Goal: Find specific page/section: Find specific page/section

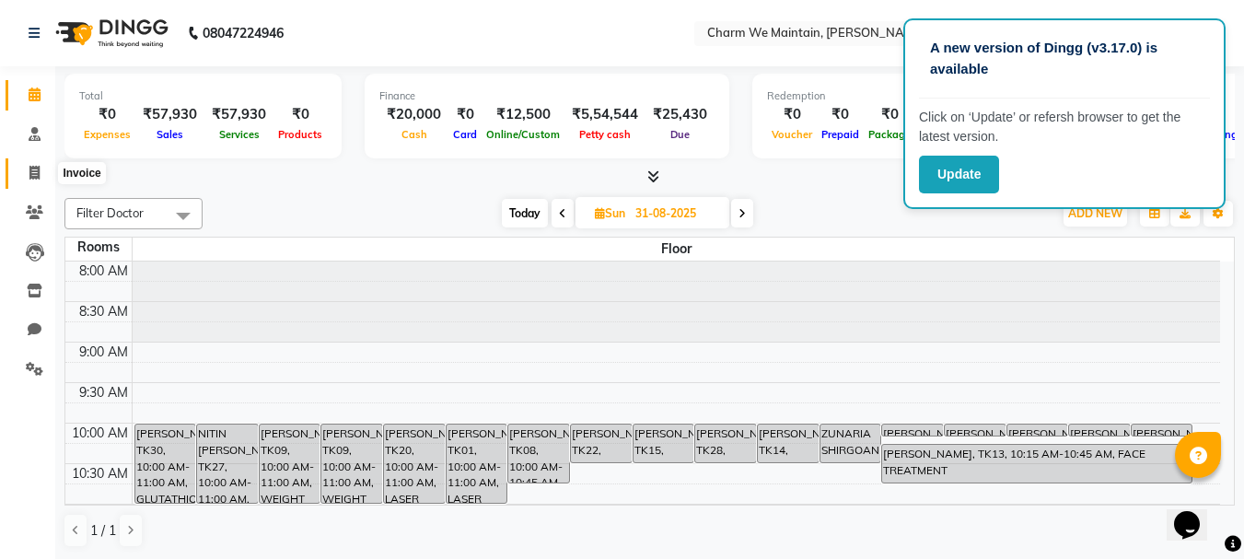
click at [35, 171] on icon at bounding box center [34, 173] width 10 height 14
select select "8618"
select select "service"
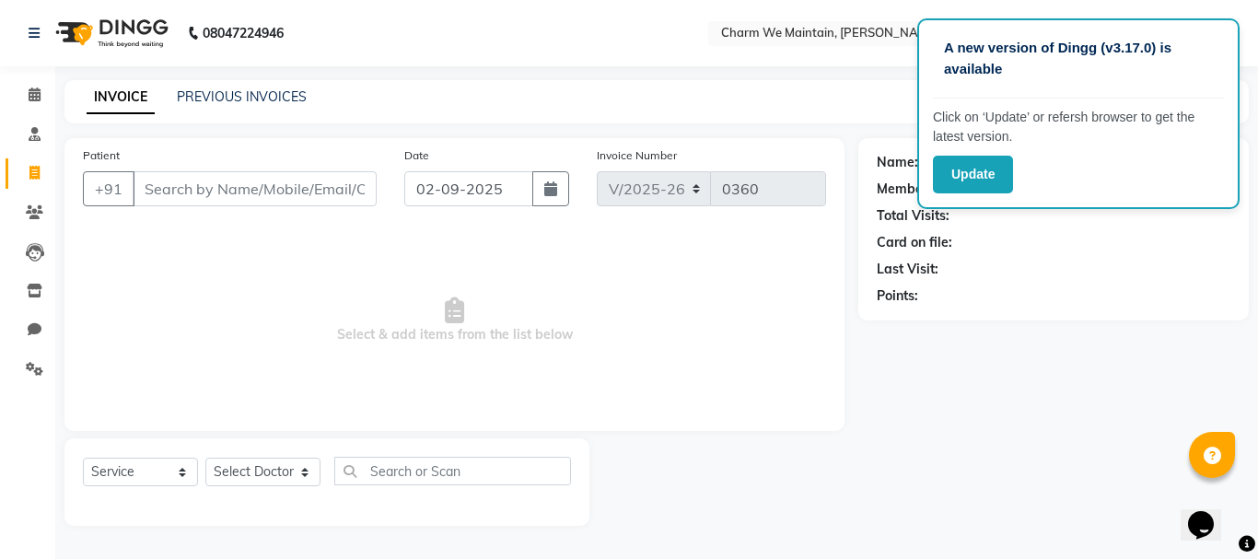
click at [253, 188] on input "Patient" at bounding box center [255, 188] width 244 height 35
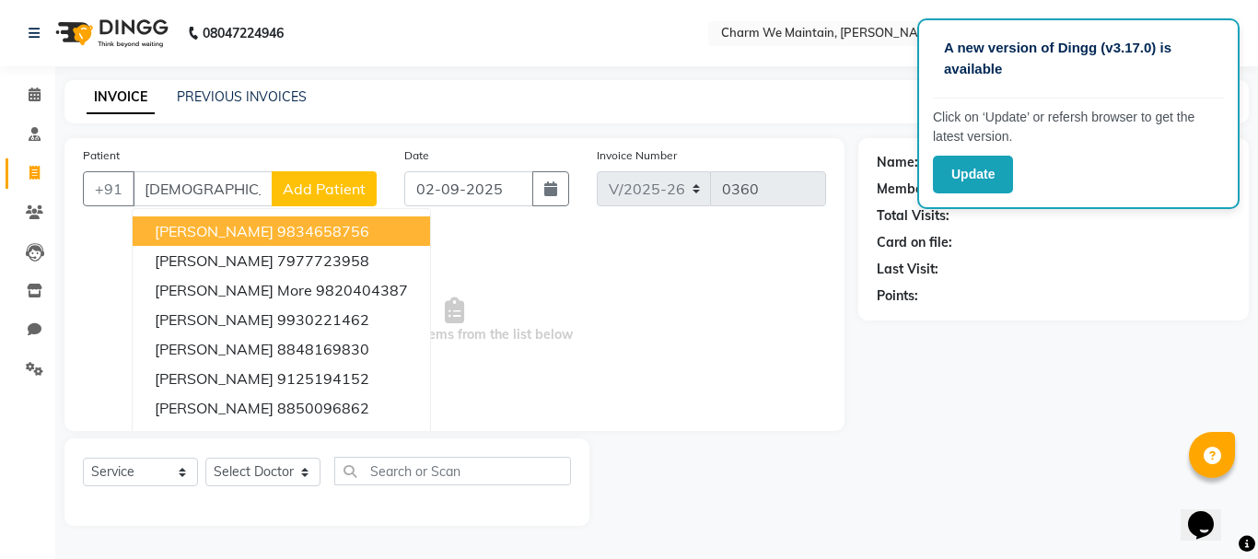
type input "[DEMOGRAPHIC_DATA]"
click at [220, 96] on link "PREVIOUS INVOICES" at bounding box center [242, 96] width 130 height 17
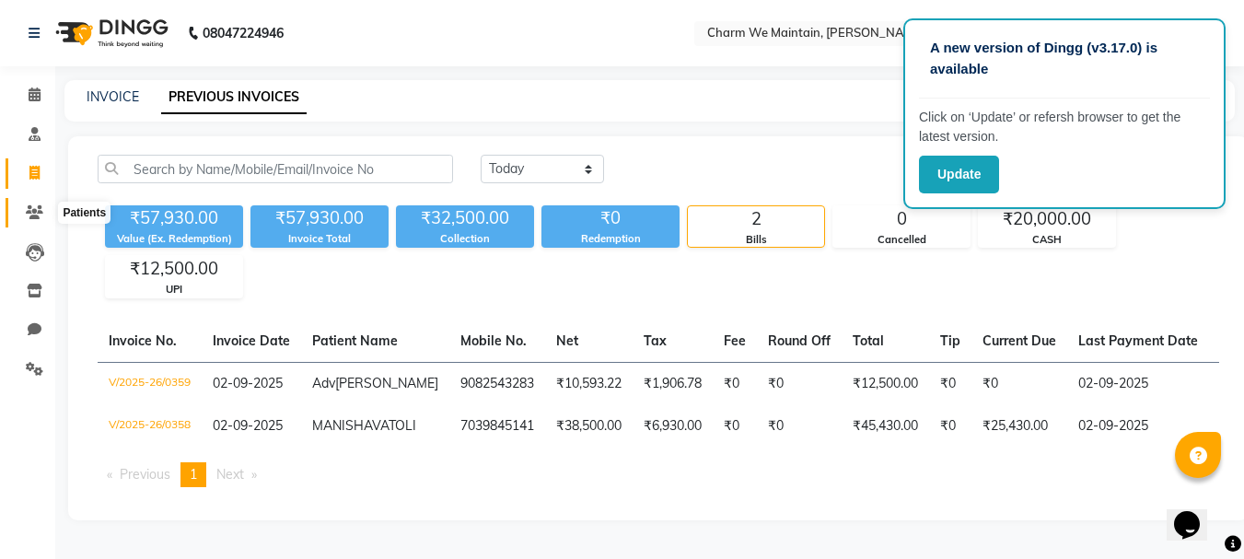
click at [32, 209] on icon at bounding box center [34, 212] width 17 height 14
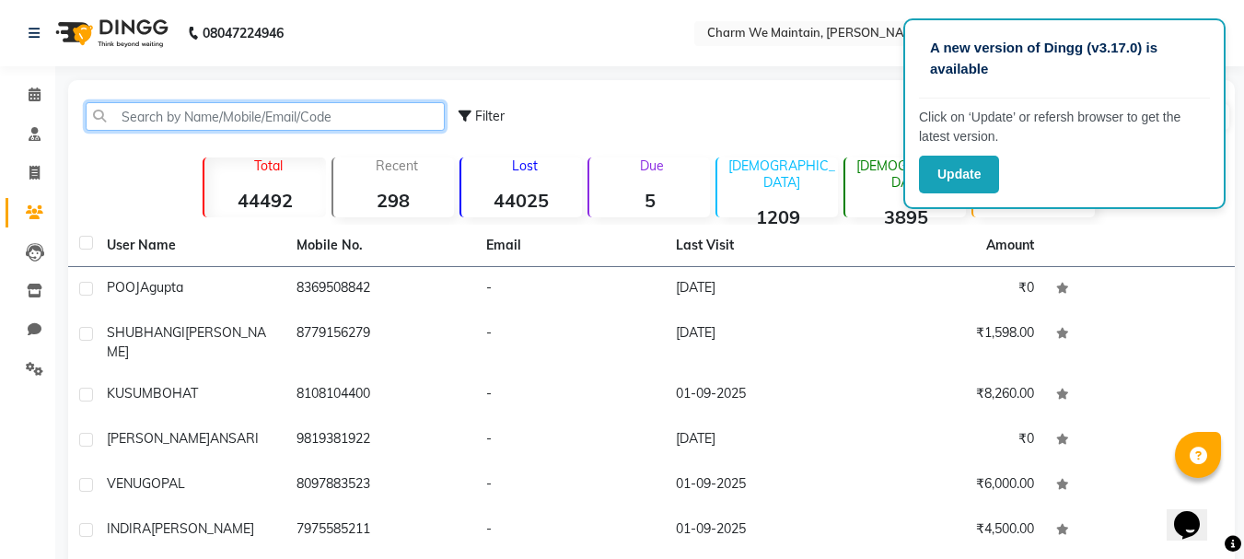
click at [252, 112] on input "text" at bounding box center [265, 116] width 359 height 29
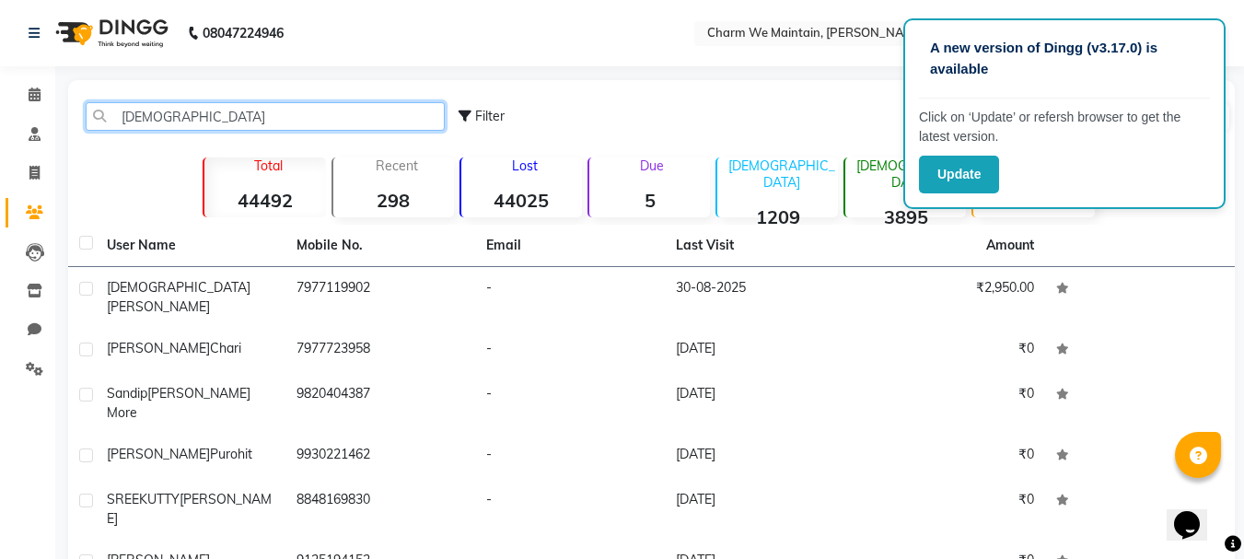
click at [143, 112] on input "[DEMOGRAPHIC_DATA]" at bounding box center [265, 116] width 359 height 29
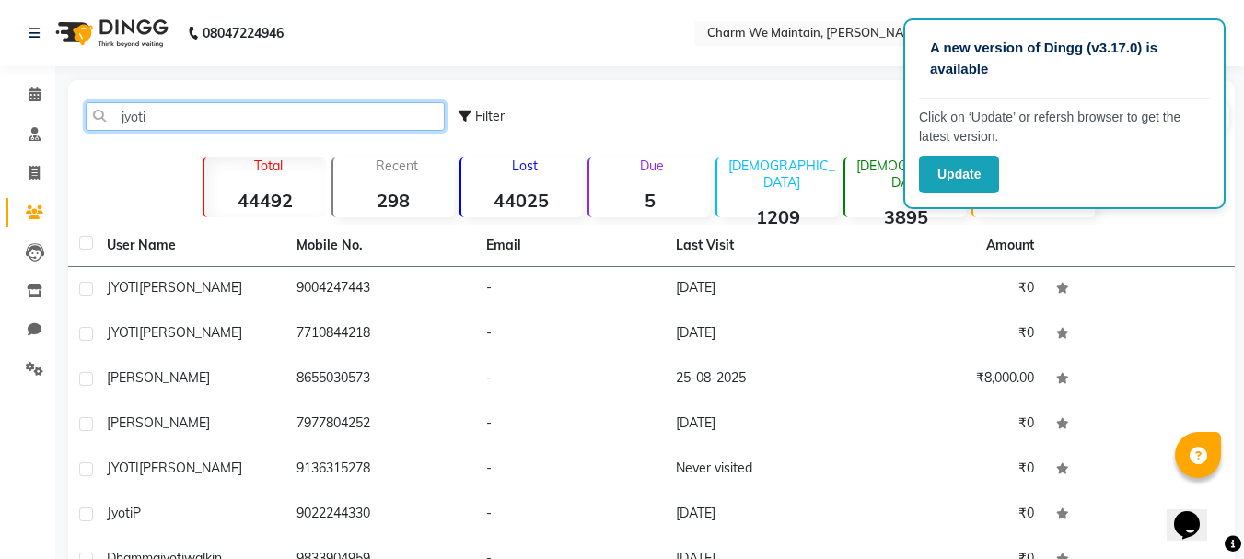
type input "jyoti"
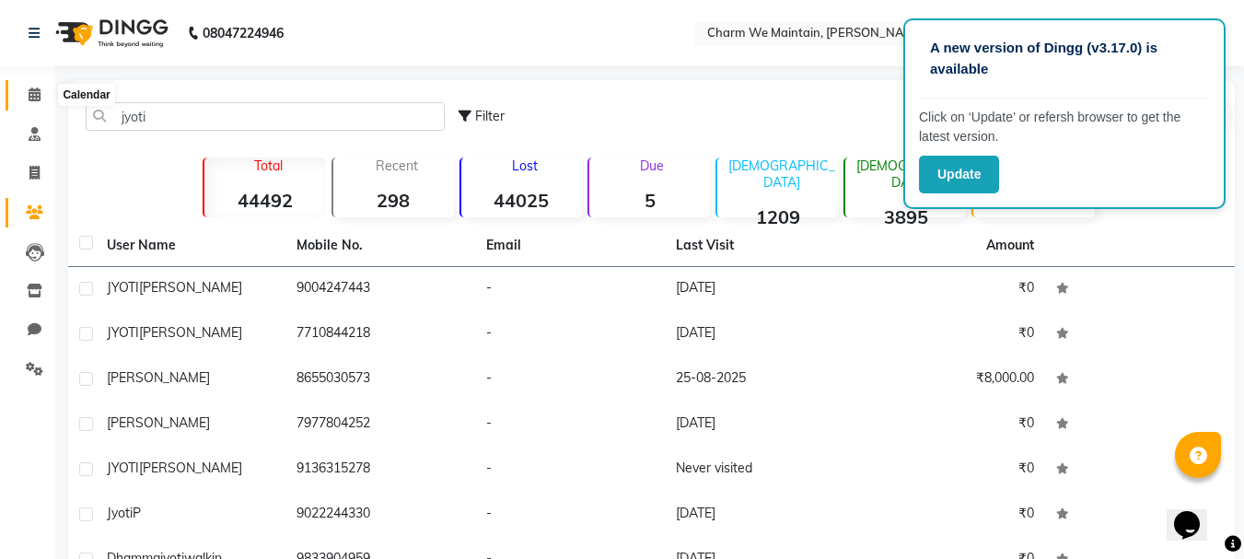
click at [34, 102] on span at bounding box center [34, 95] width 32 height 21
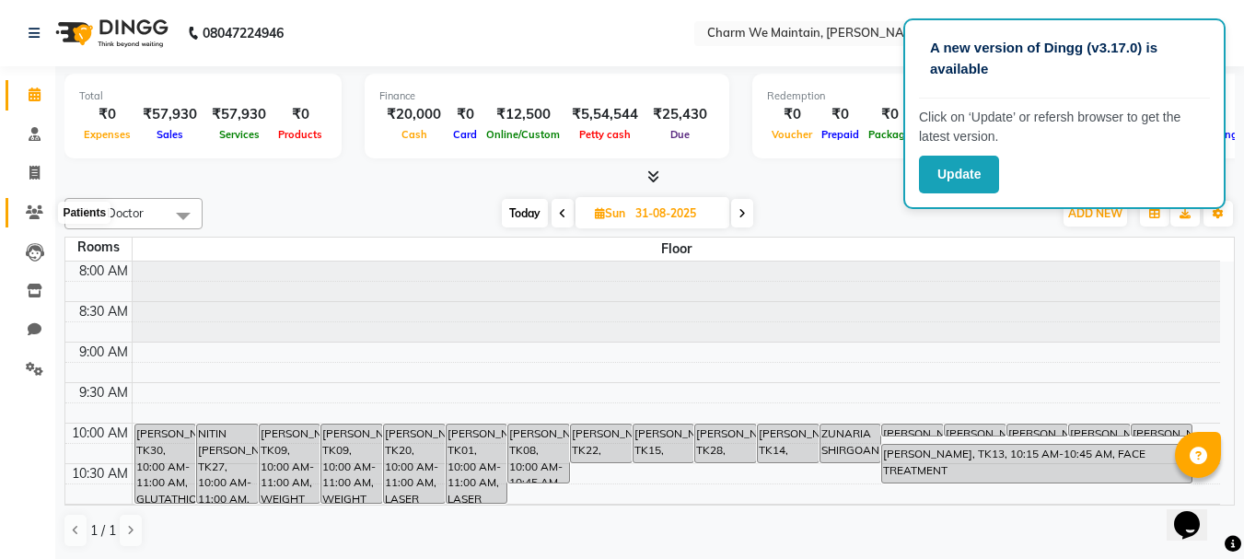
click at [39, 207] on icon at bounding box center [34, 212] width 17 height 14
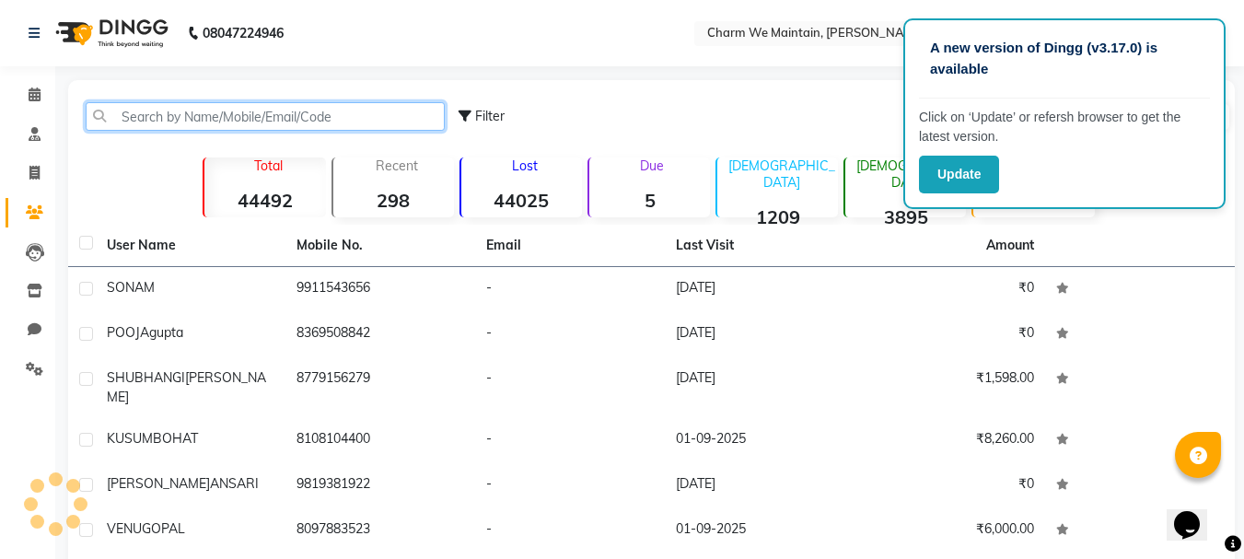
click at [168, 112] on input "text" at bounding box center [265, 116] width 359 height 29
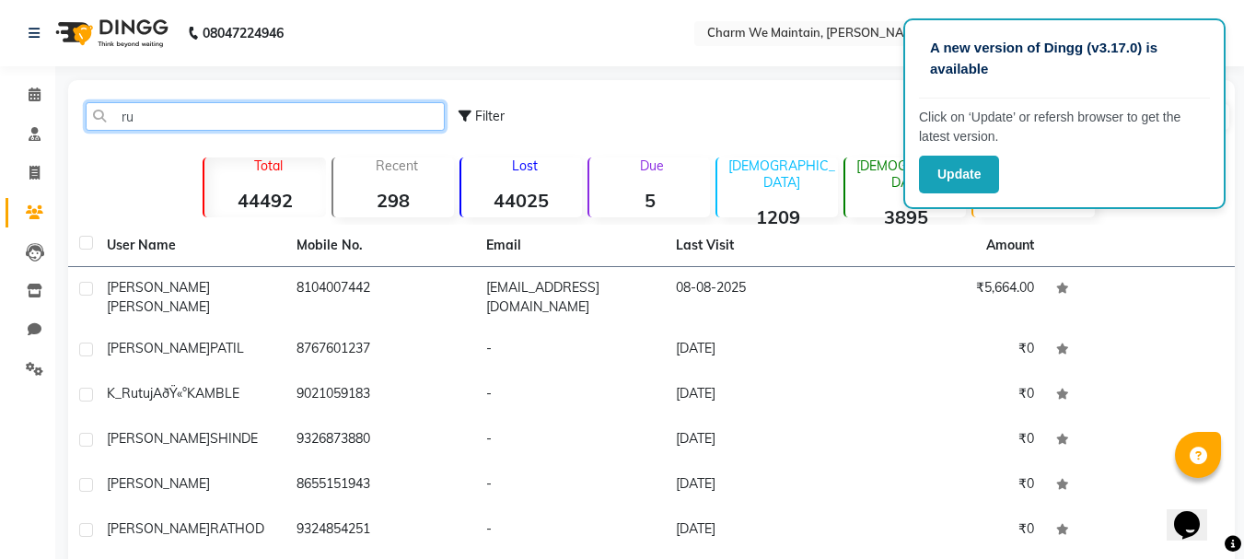
type input "r"
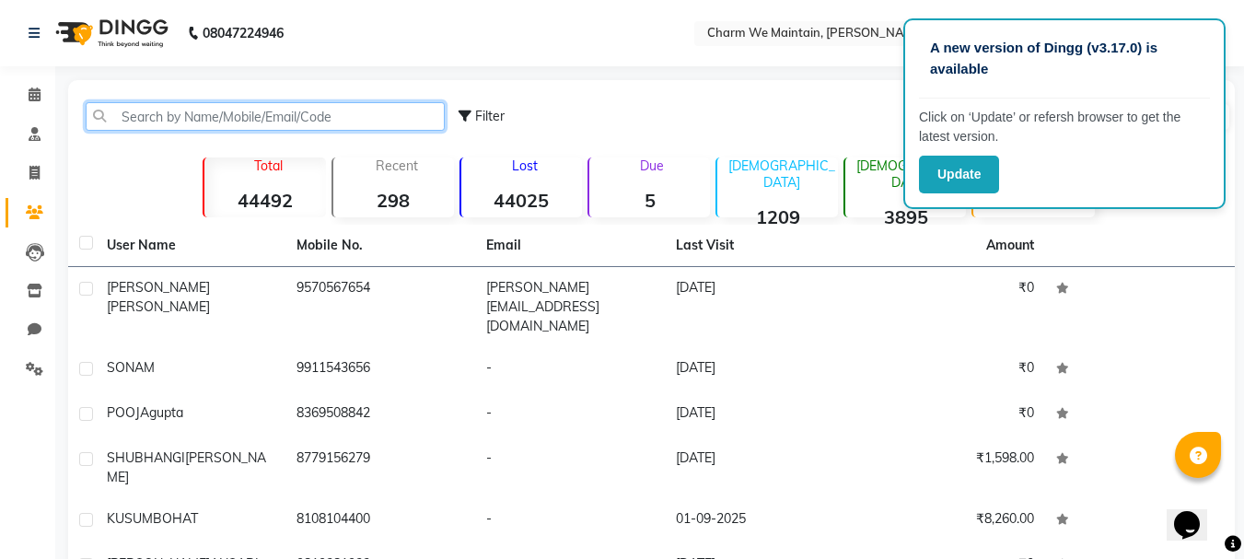
click at [247, 116] on input "text" at bounding box center [265, 116] width 359 height 29
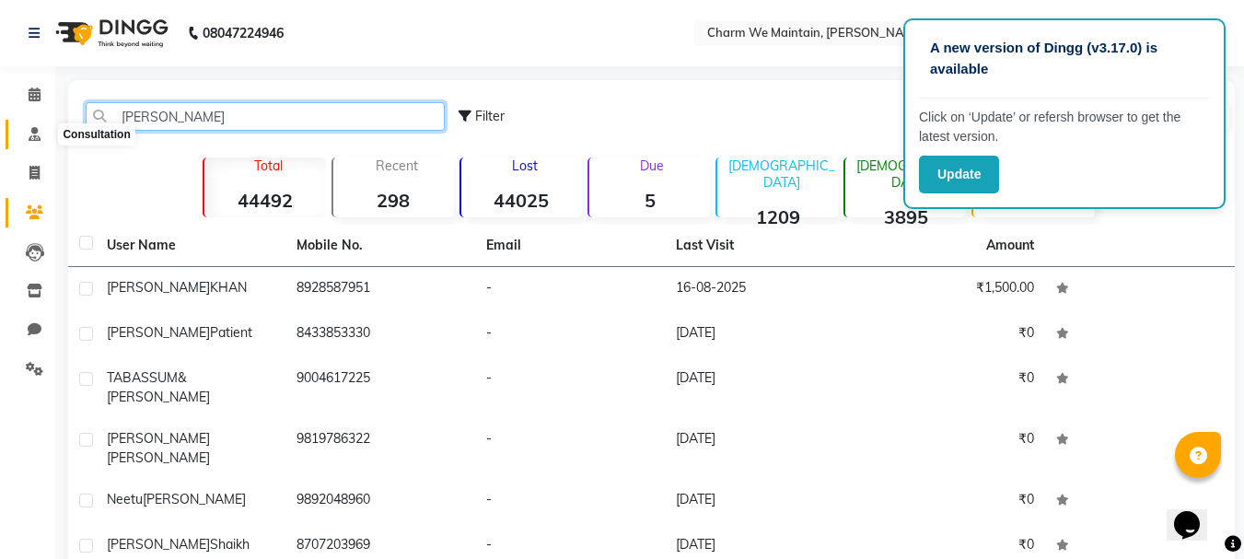
type input "[PERSON_NAME]"
click at [41, 137] on span at bounding box center [34, 134] width 32 height 21
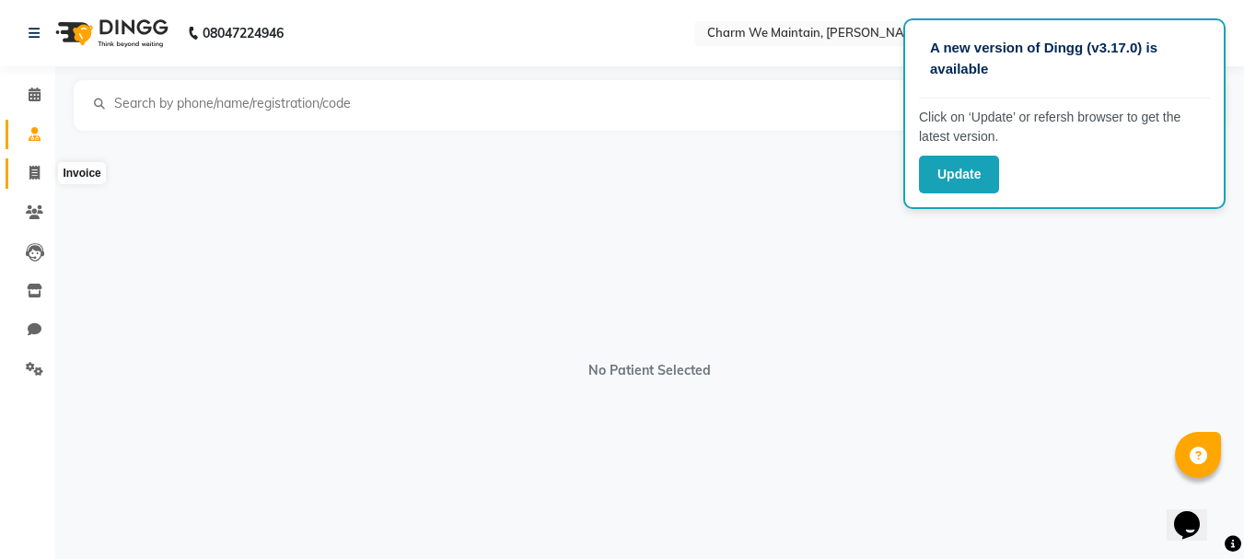
click at [41, 171] on span at bounding box center [34, 173] width 32 height 21
select select "service"
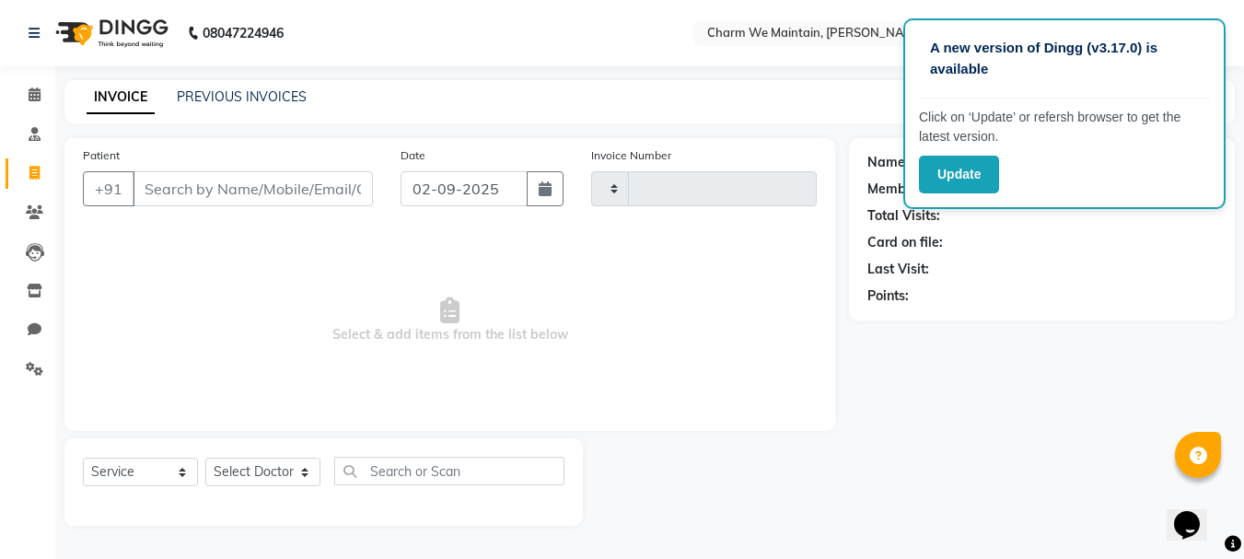
type input "0360"
select select "8618"
click at [218, 92] on link "PREVIOUS INVOICES" at bounding box center [242, 96] width 130 height 17
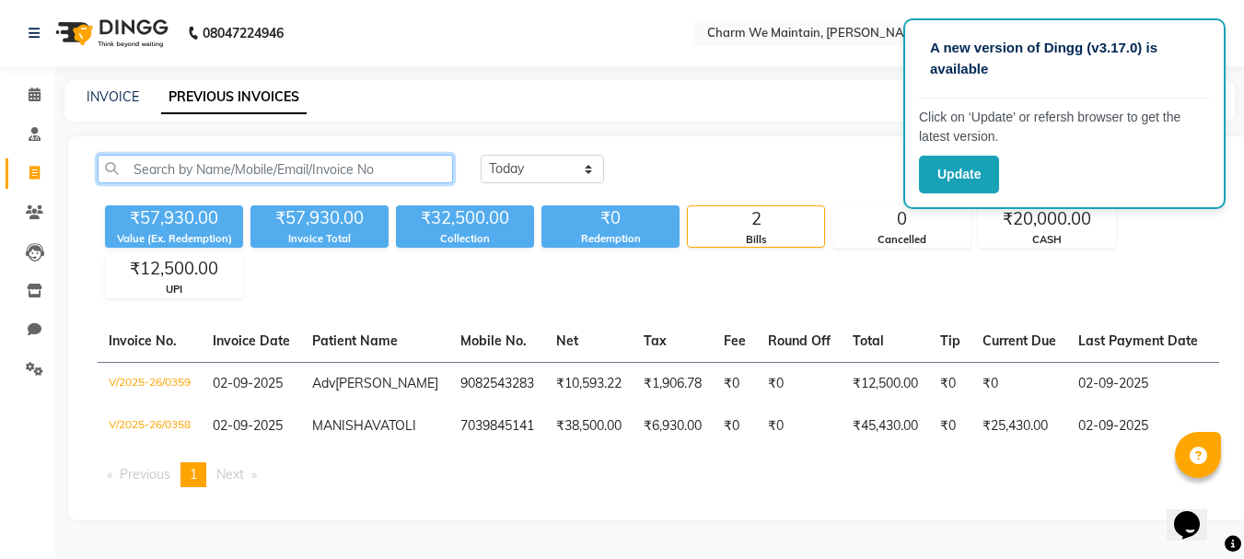
click at [269, 167] on input "text" at bounding box center [275, 169] width 355 height 29
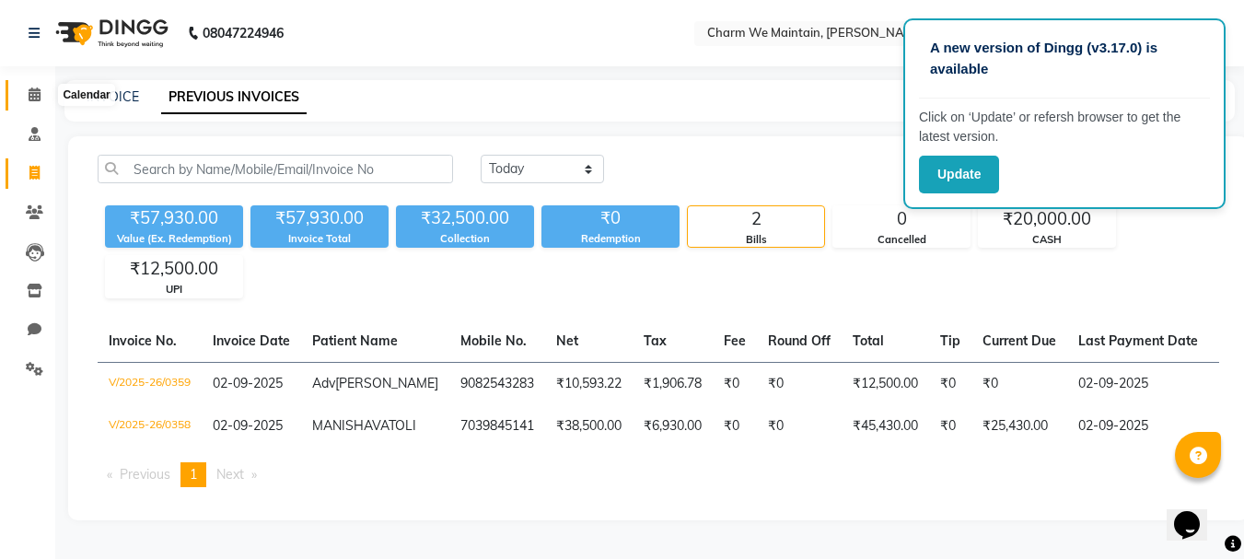
click at [33, 99] on icon at bounding box center [35, 94] width 12 height 14
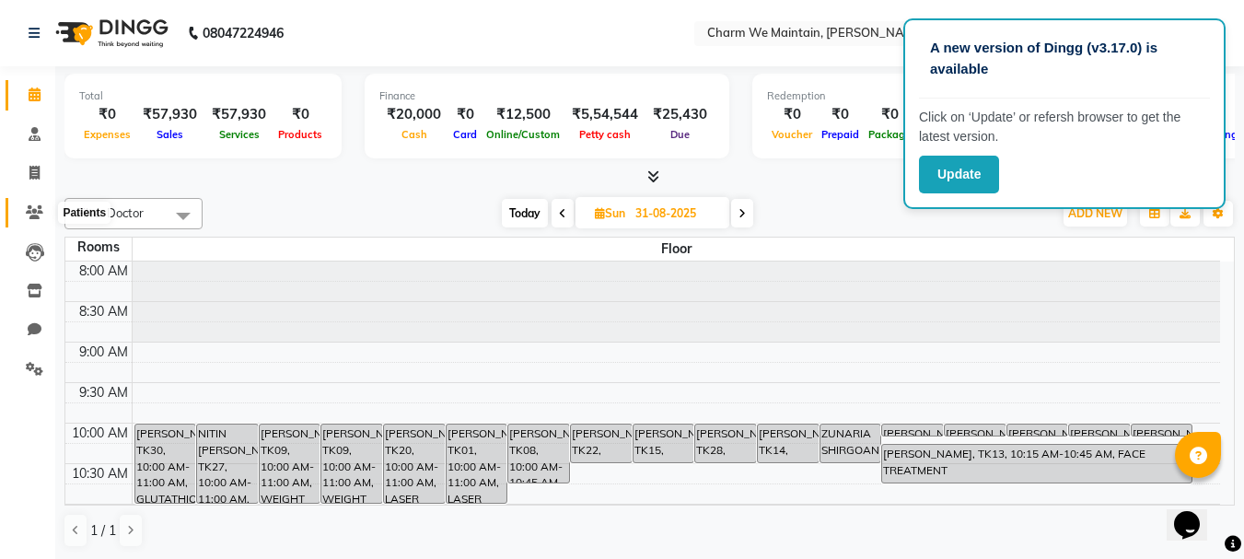
click at [32, 203] on span at bounding box center [34, 213] width 32 height 21
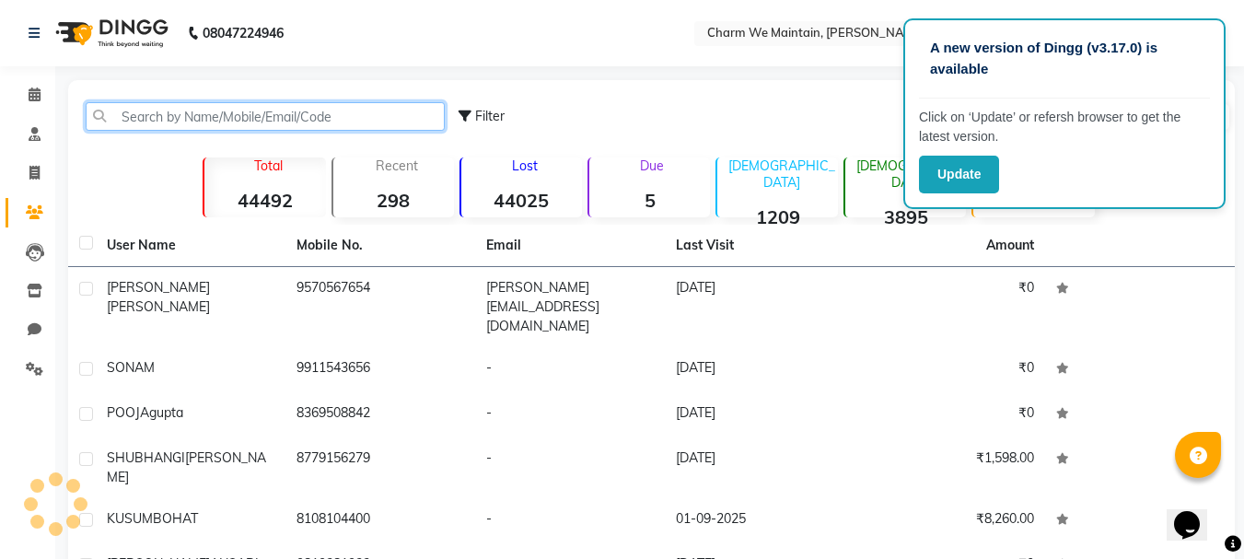
click at [302, 114] on input "text" at bounding box center [265, 116] width 359 height 29
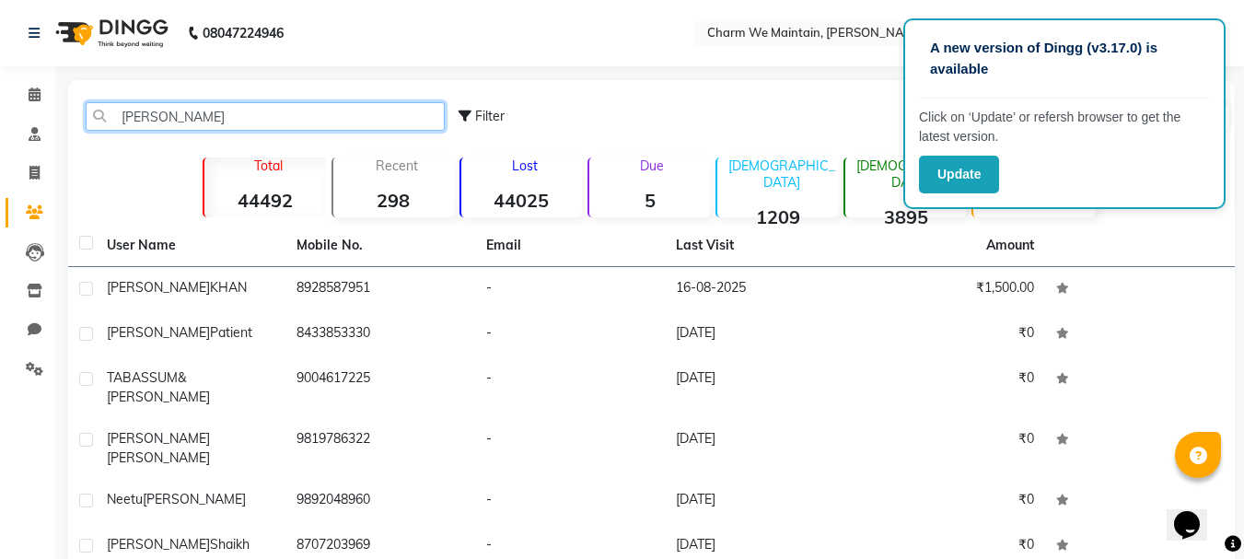
type input "[PERSON_NAME]"
